Goal: Task Accomplishment & Management: Manage account settings

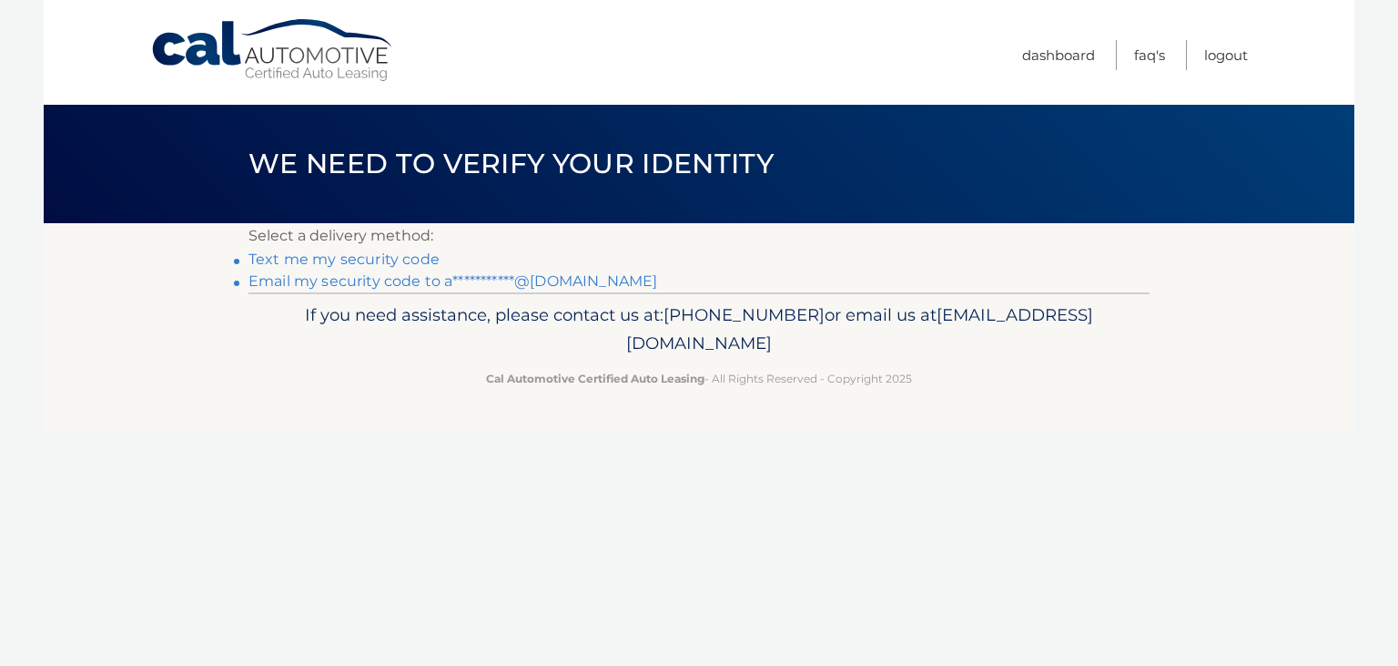
click at [386, 259] on link "Text me my security code" at bounding box center [344, 258] width 191 height 17
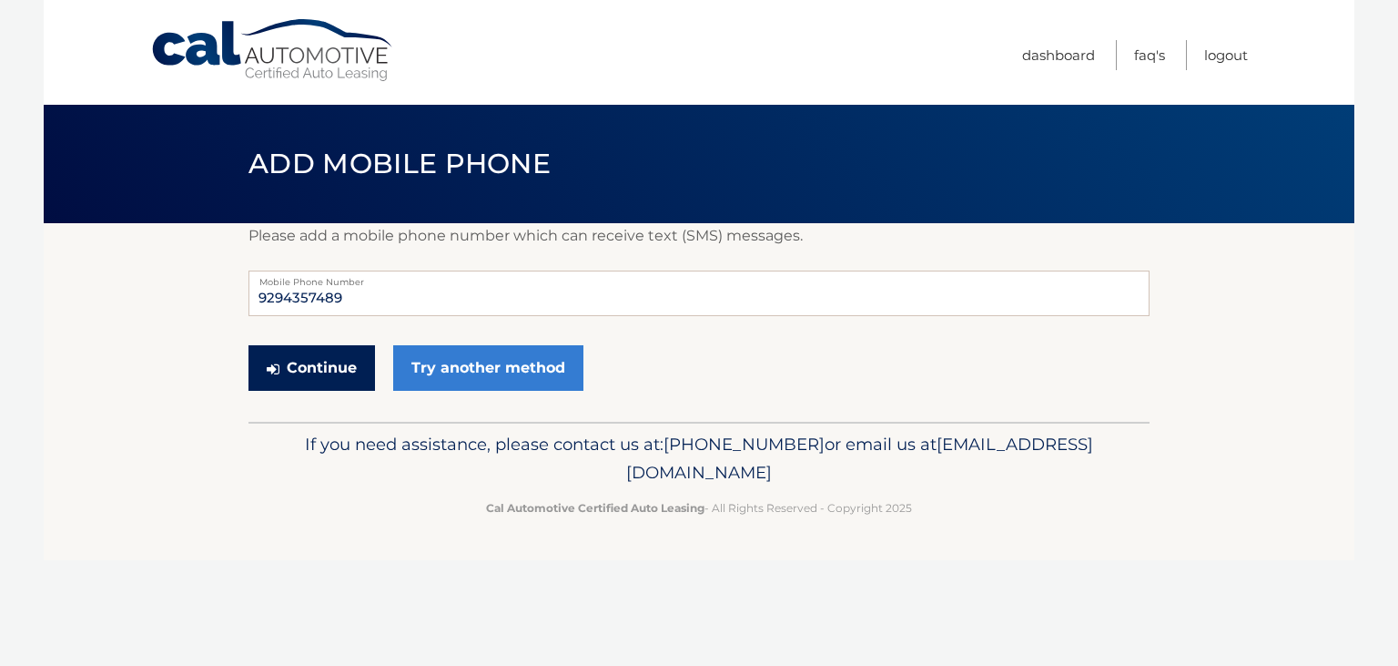
click at [317, 379] on button "Continue" at bounding box center [312, 368] width 127 height 46
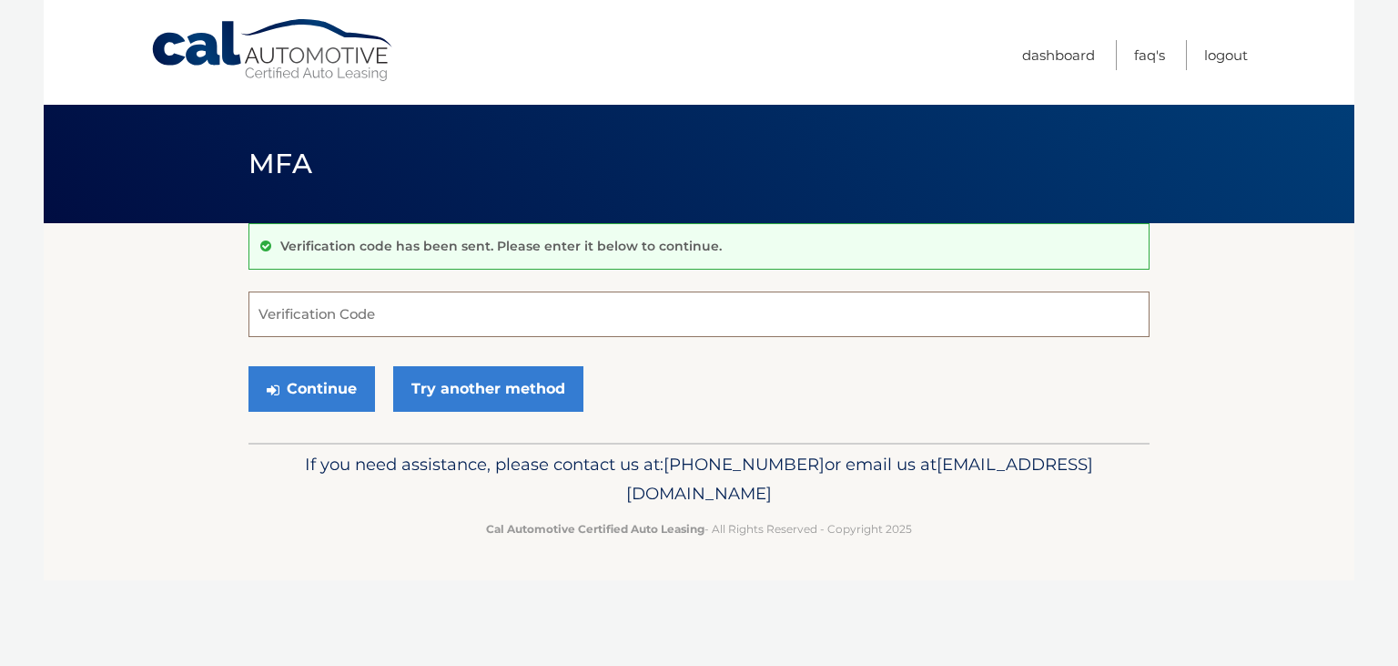
click at [320, 328] on input "Verification Code" at bounding box center [699, 314] width 901 height 46
type input "372332"
click at [311, 387] on button "Continue" at bounding box center [312, 389] width 127 height 46
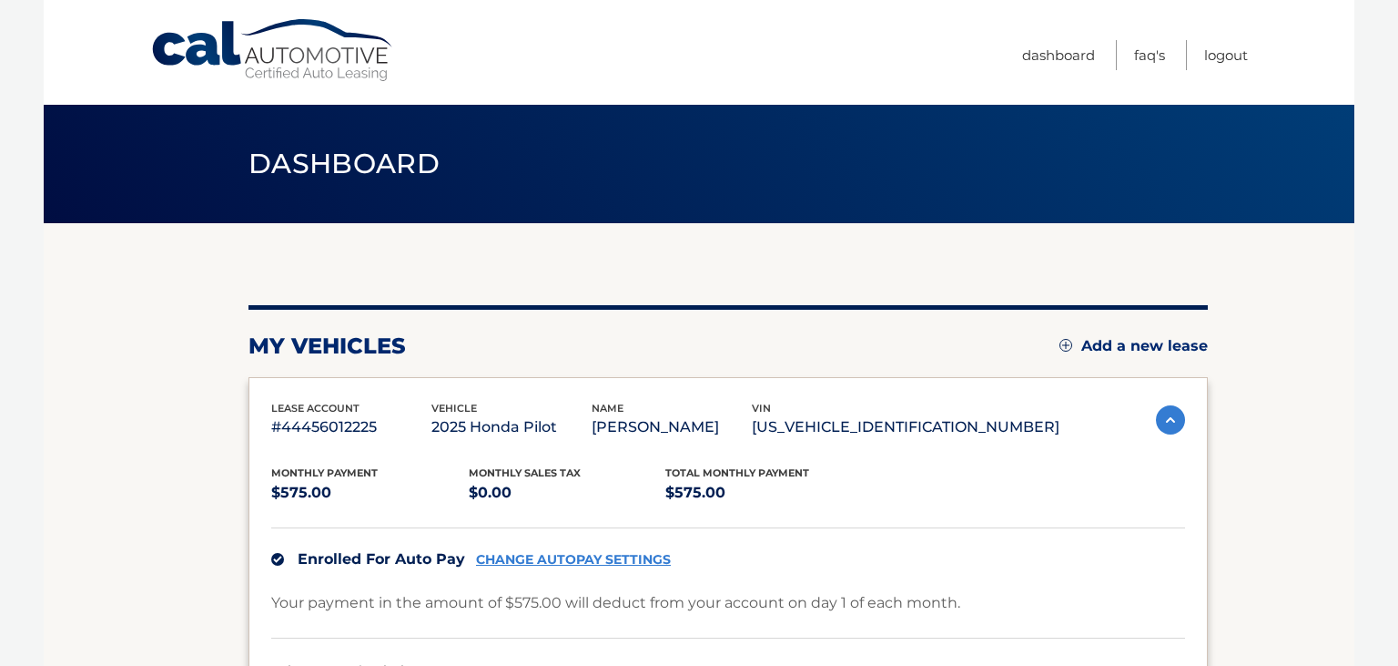
click at [46, 402] on section "my vehicles Add a new lease lease account #44456012225 vehicle 2025 Honda Pilot…" at bounding box center [699, 560] width 1311 height 674
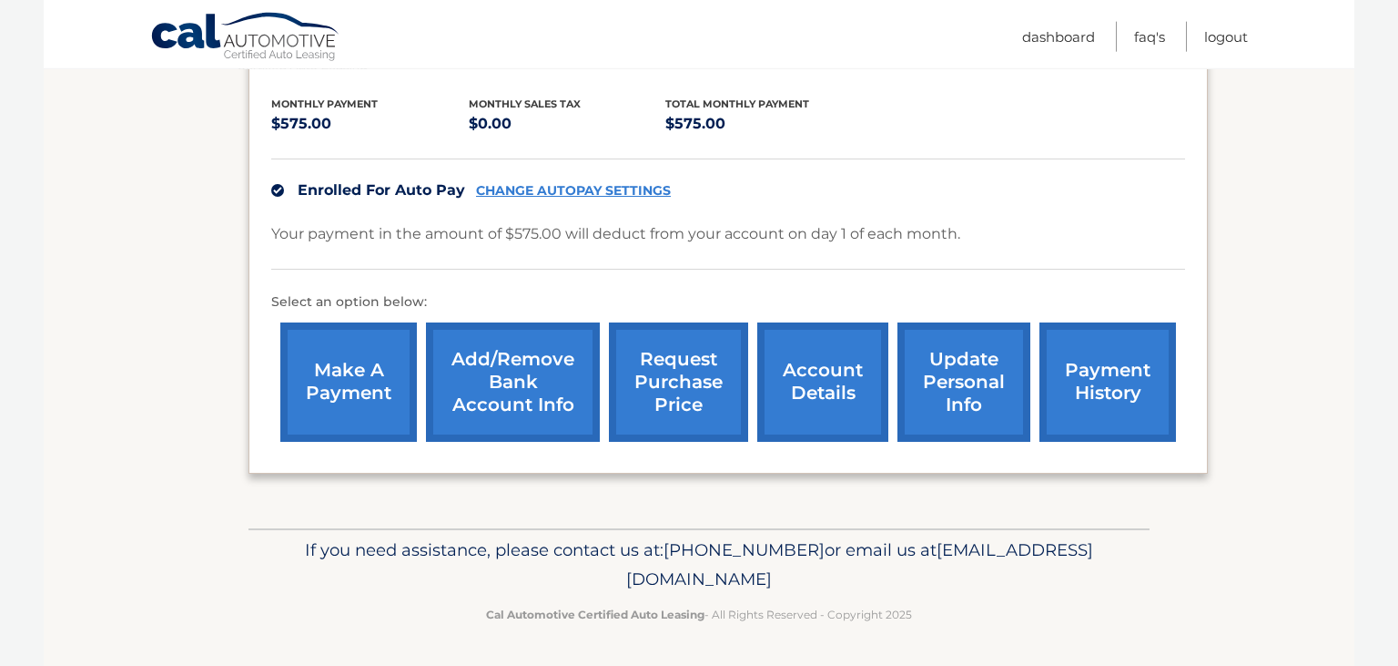
scroll to position [412, 0]
click at [789, 330] on link "account details" at bounding box center [822, 381] width 131 height 119
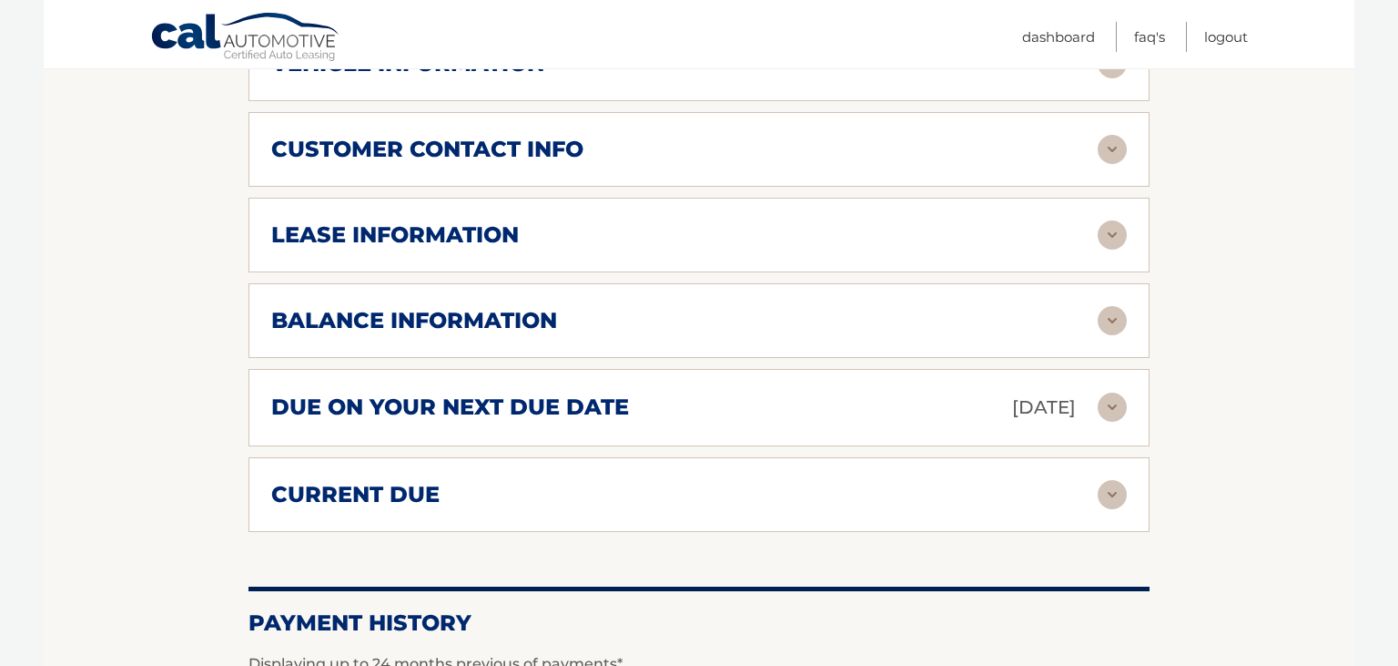
scroll to position [865, 0]
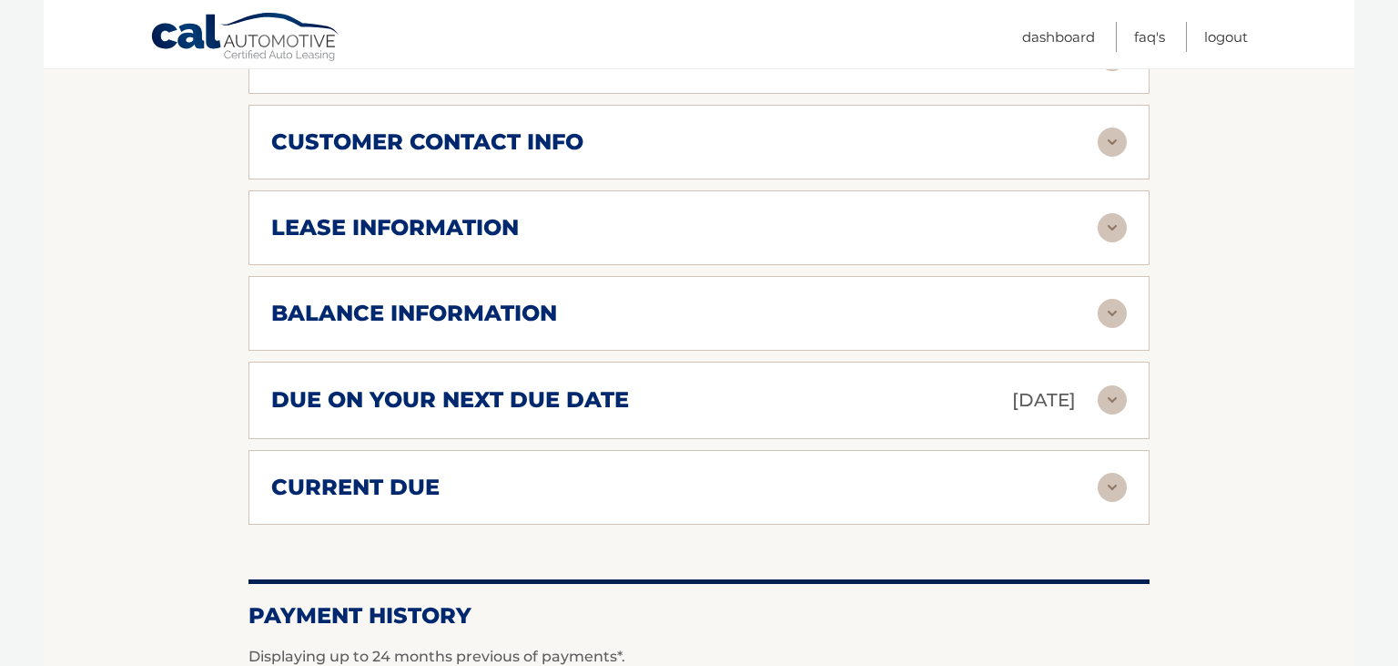
click at [1108, 328] on img at bounding box center [1112, 313] width 29 height 29
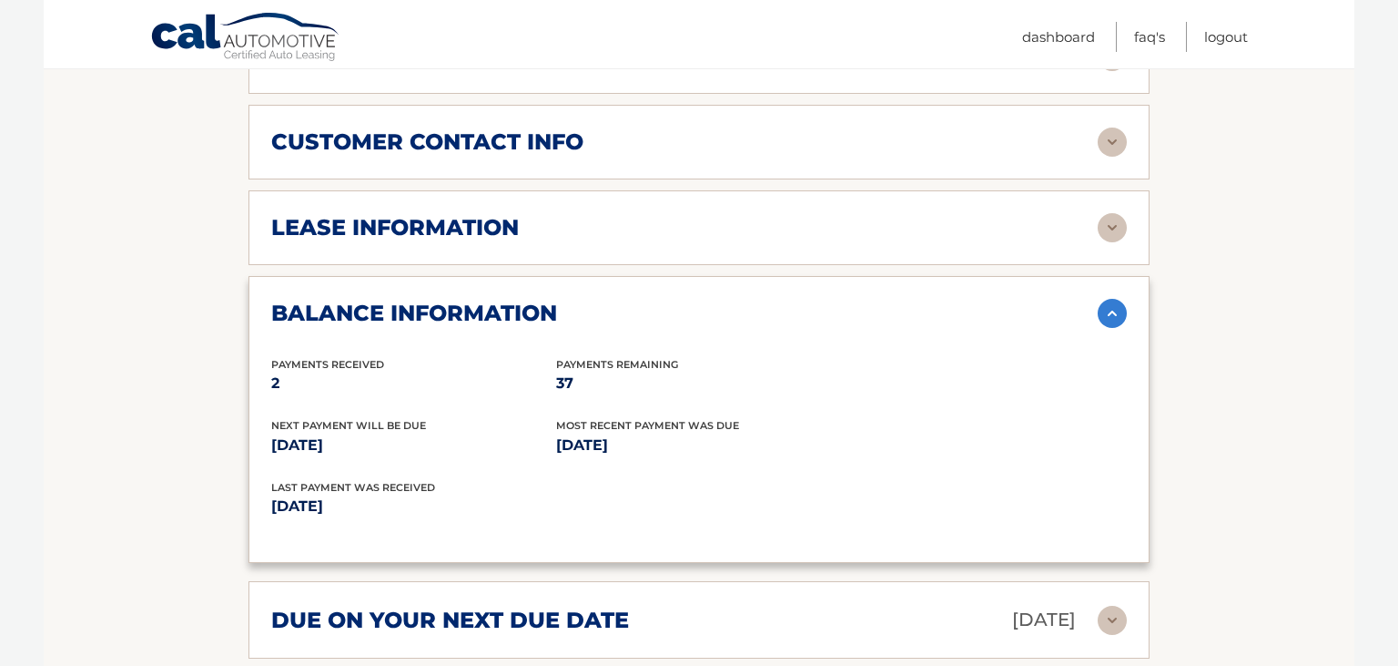
click at [1108, 328] on img at bounding box center [1112, 313] width 29 height 29
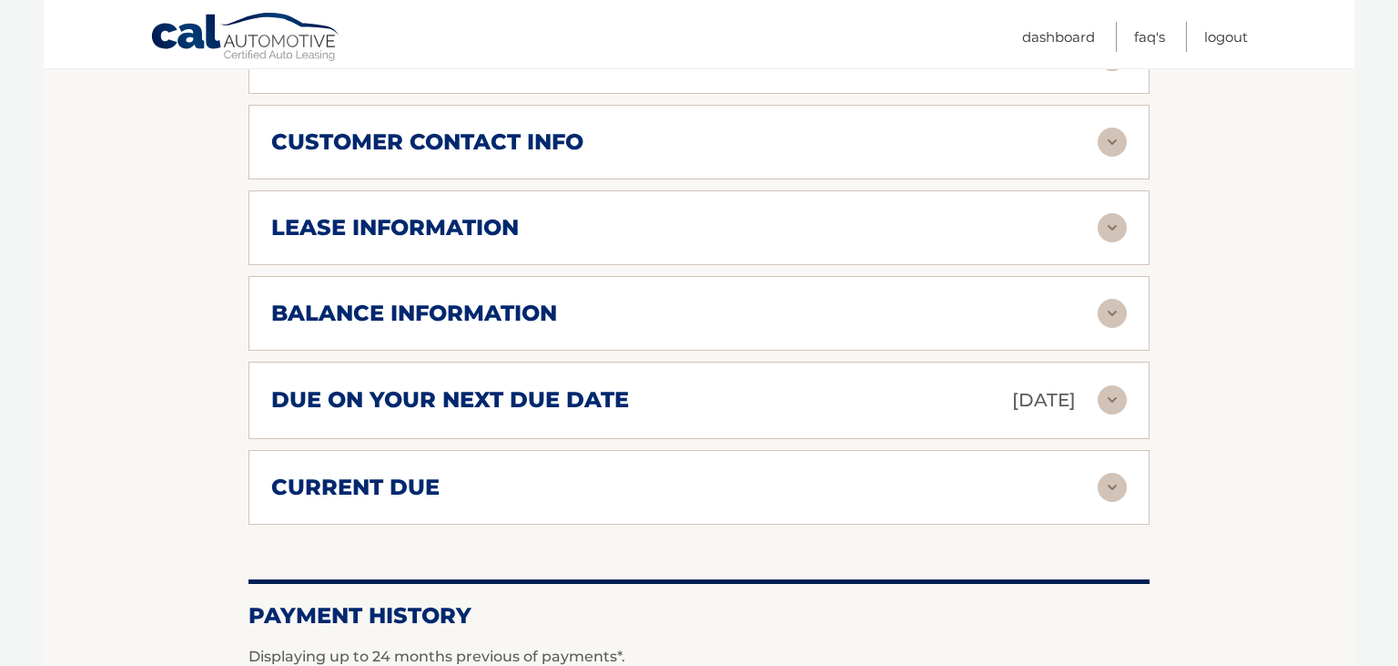
click at [1112, 414] on img at bounding box center [1112, 399] width 29 height 29
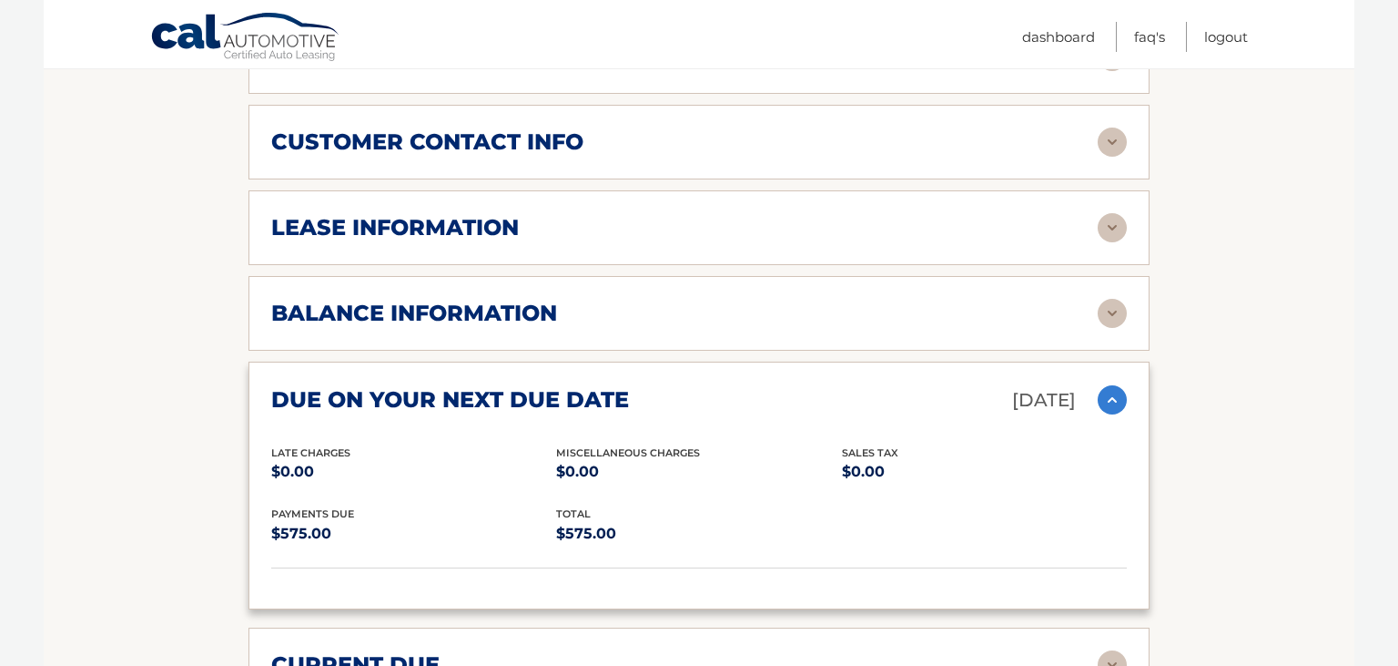
click at [1112, 414] on img at bounding box center [1112, 399] width 29 height 29
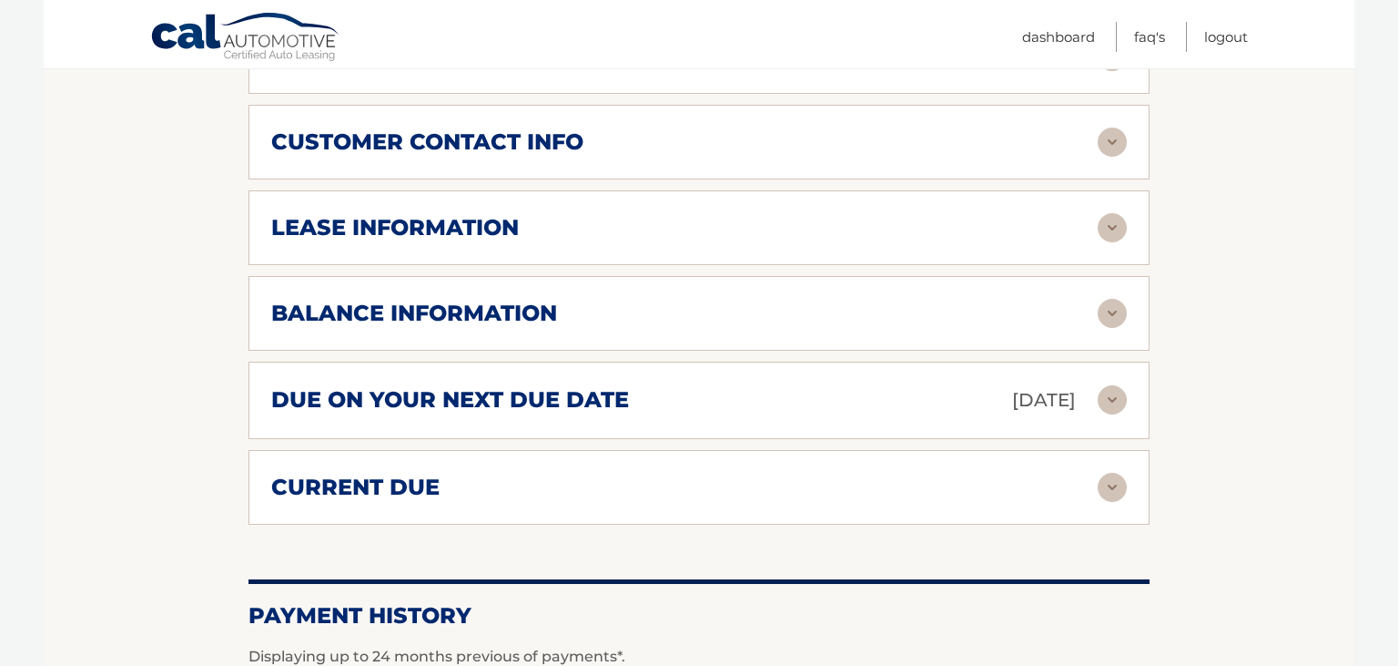
click at [1109, 502] on img at bounding box center [1112, 487] width 29 height 29
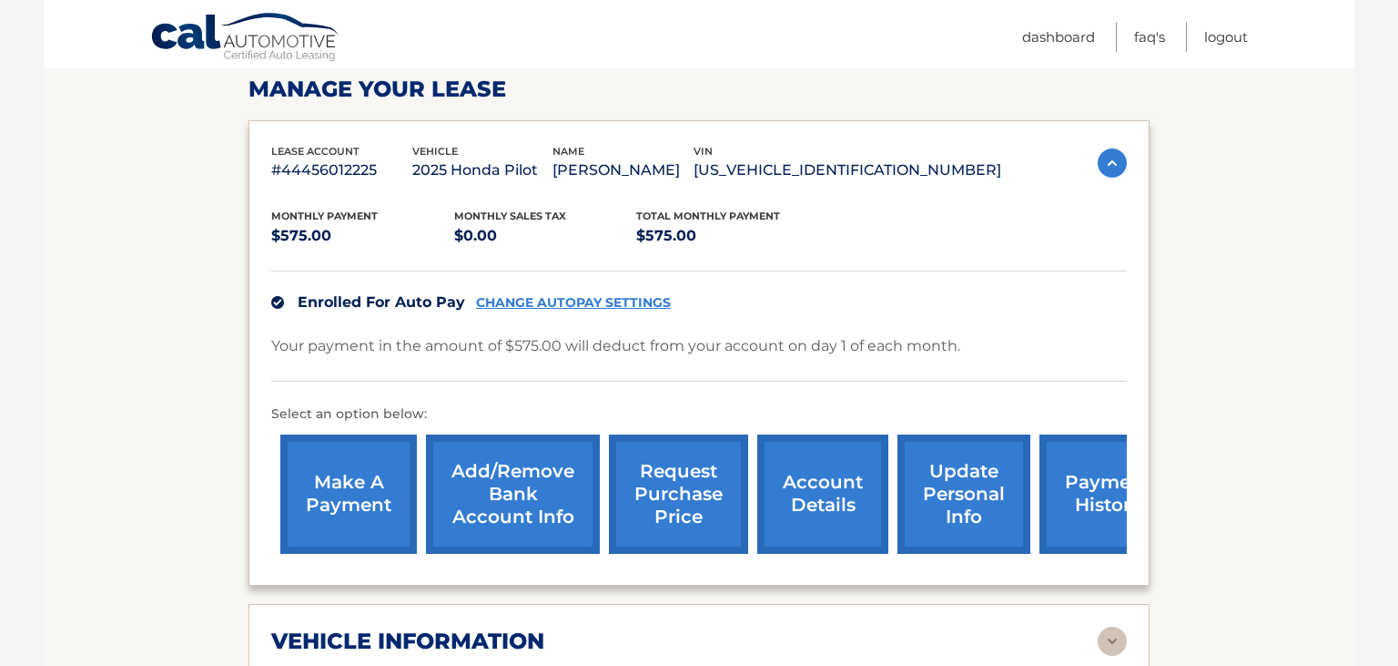
scroll to position [240, 0]
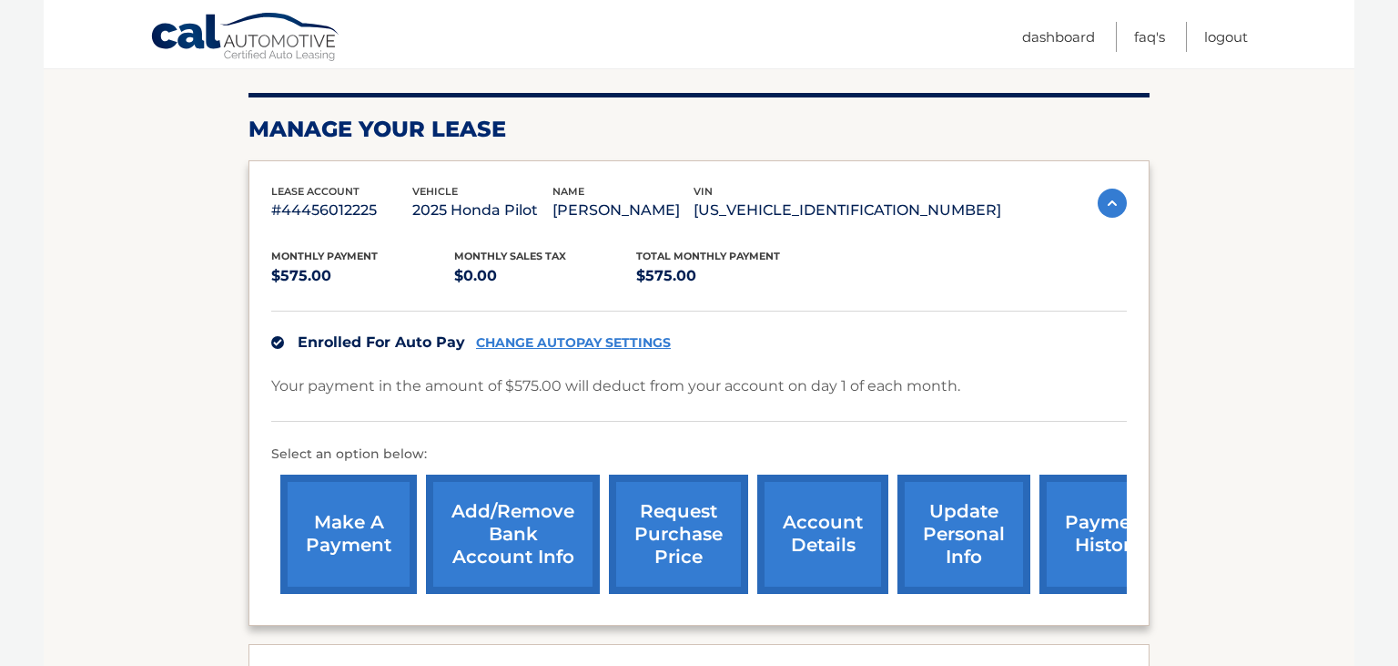
click at [1069, 582] on link "payment history" at bounding box center [1108, 533] width 137 height 119
